Goal: Download file/media

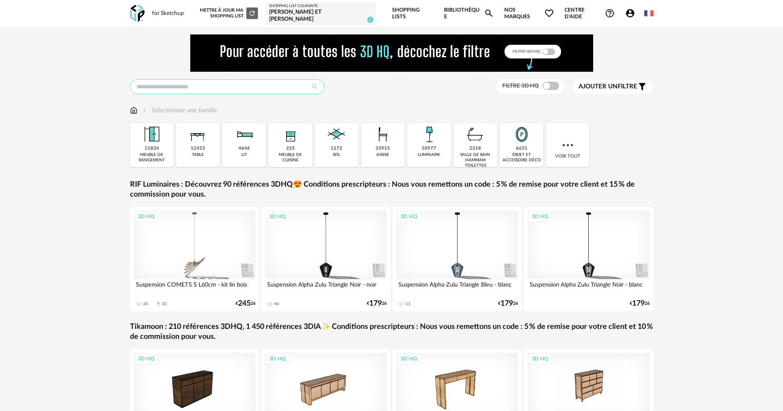
click at [201, 79] on input "text" at bounding box center [227, 86] width 194 height 15
type input "*******"
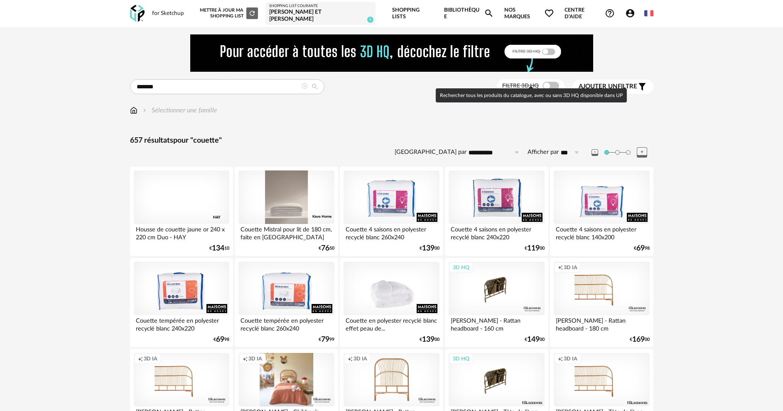
click at [552, 83] on span at bounding box center [550, 86] width 17 height 8
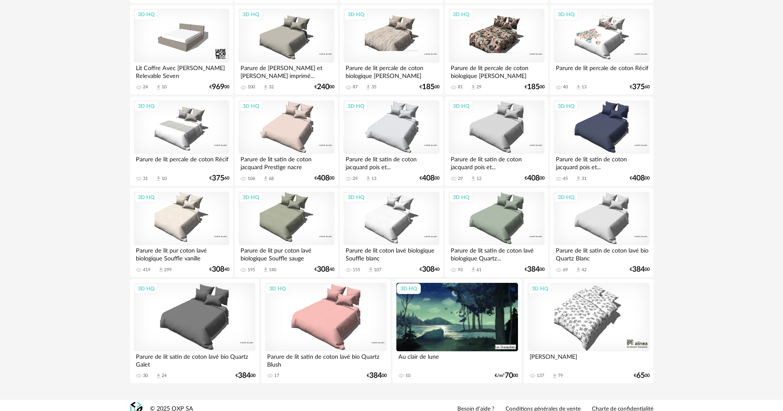
scroll to position [986, 0]
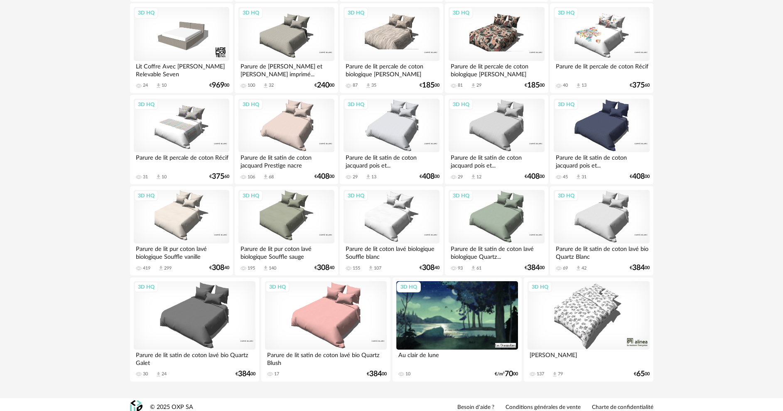
click at [614, 115] on div "3D HQ" at bounding box center [600, 126] width 95 height 54
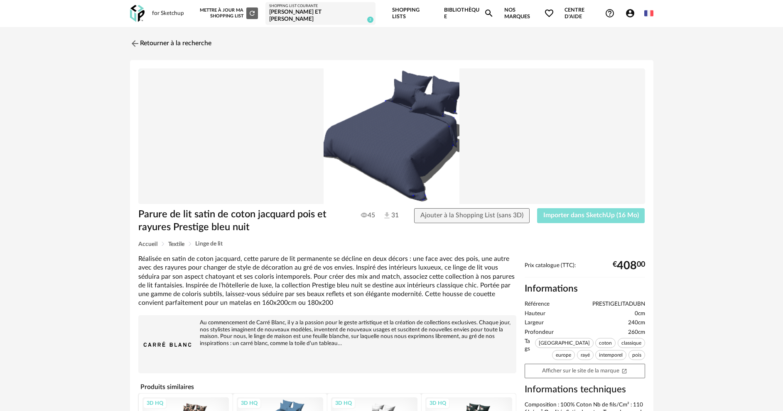
click at [599, 208] on button "Importer dans SketchUp (16 Mo)" at bounding box center [591, 215] width 108 height 15
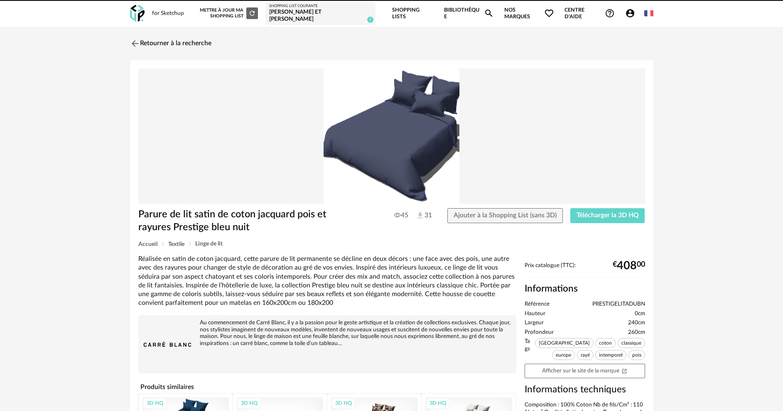
click at [132, 39] on img at bounding box center [135, 44] width 10 height 10
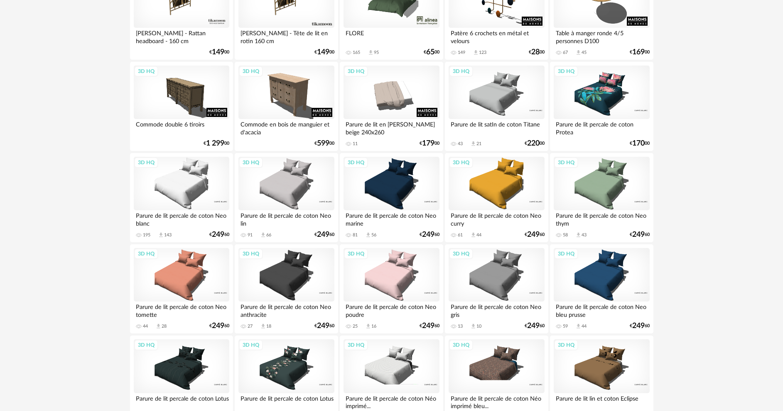
scroll to position [238, 0]
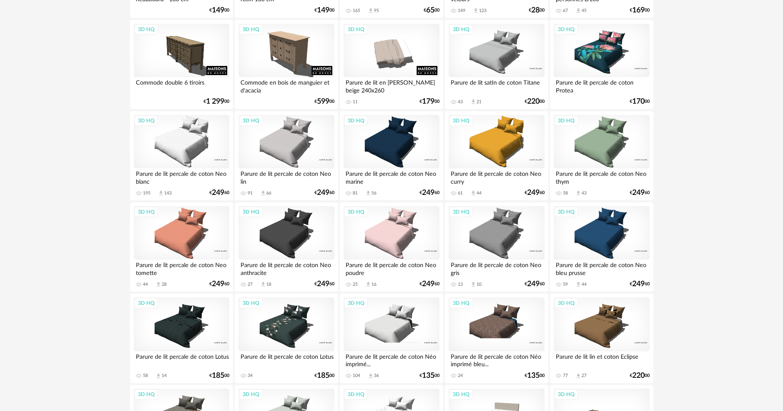
click at [186, 137] on div "3D HQ" at bounding box center [181, 142] width 95 height 54
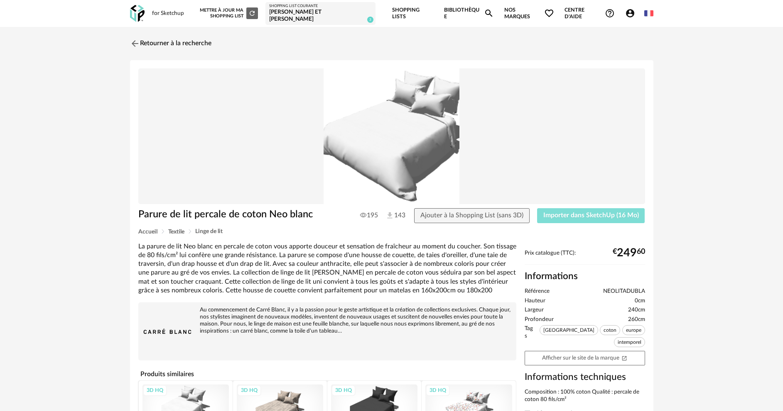
click at [579, 212] on span "Importer dans SketchUp (16 Mo)" at bounding box center [590, 215] width 95 height 7
